Goal: Information Seeking & Learning: Learn about a topic

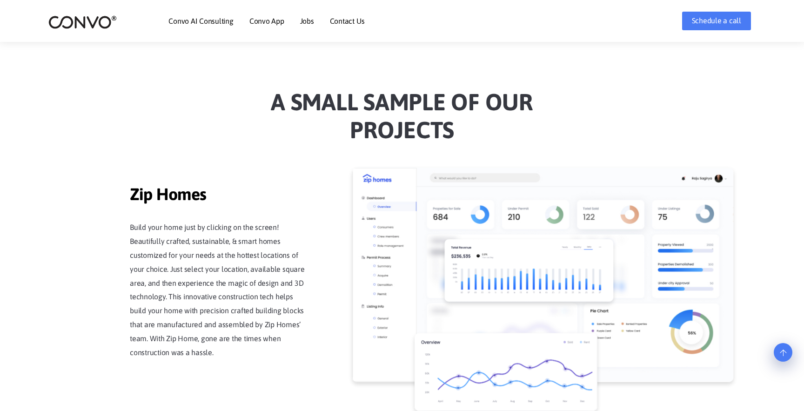
scroll to position [438, 0]
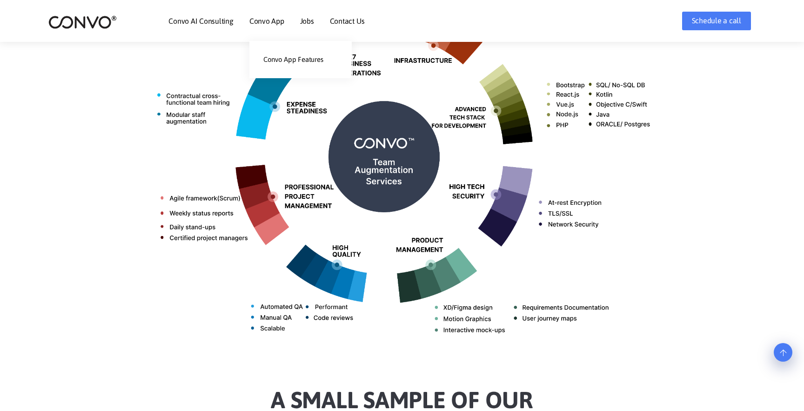
click at [252, 22] on link "Convo App" at bounding box center [266, 20] width 35 height 7
click at [208, 22] on link "Convo AI Consulting" at bounding box center [200, 20] width 65 height 7
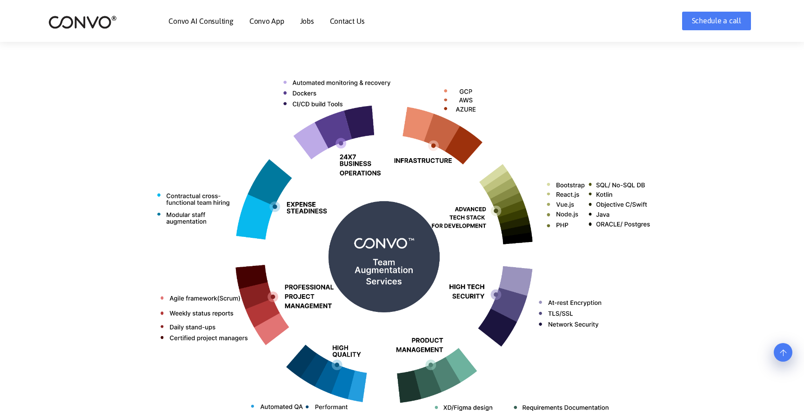
scroll to position [312, 0]
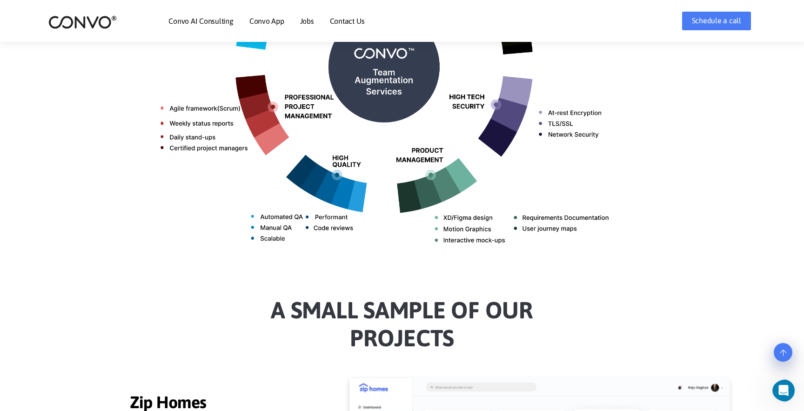
scroll to position [446, 0]
